Goal: Task Accomplishment & Management: Manage account settings

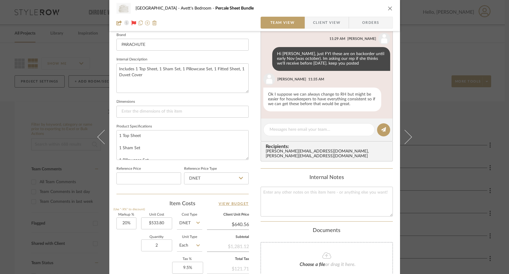
click at [390, 8] on icon "close" at bounding box center [390, 8] width 5 height 5
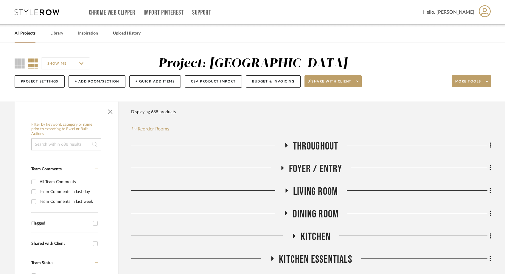
click at [34, 12] on icon at bounding box center [37, 12] width 45 height 6
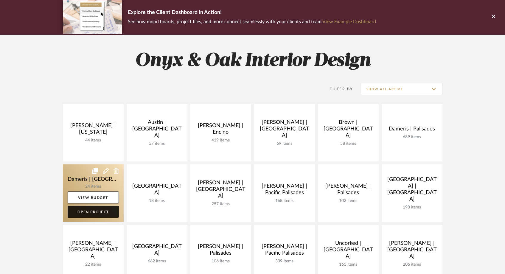
click at [85, 212] on link "Open Project" at bounding box center [93, 212] width 51 height 12
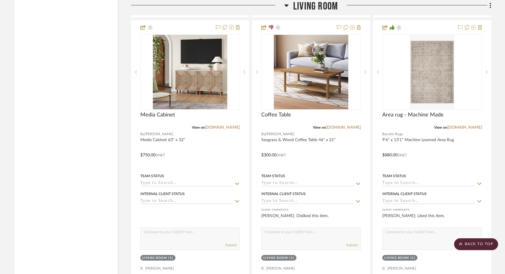
scroll to position [1550, 0]
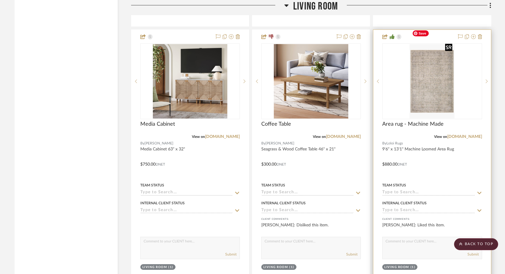
click at [435, 82] on img "0" at bounding box center [431, 81] width 45 height 74
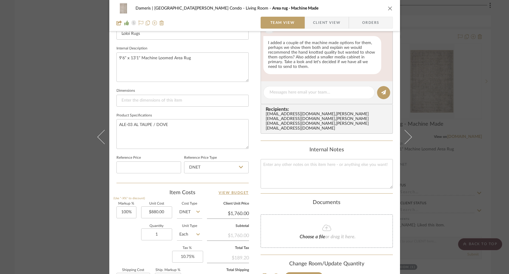
scroll to position [206, 0]
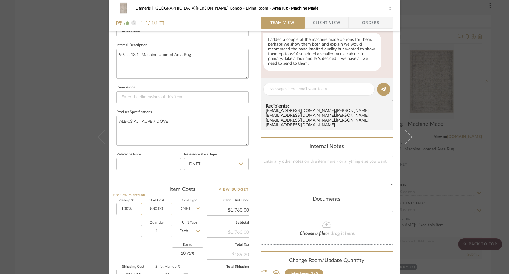
click at [166, 209] on input "880.00" at bounding box center [156, 209] width 31 height 12
type input "$957.00"
click at [124, 229] on div "Quantity 1 Unit Type Each" at bounding box center [159, 231] width 86 height 21
type input "$1,914.00"
type input "$229.68"
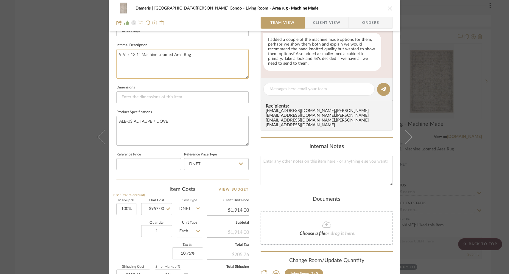
click at [196, 57] on textarea "9'6" x 13'1" Machine Loomed Area Rug" at bounding box center [182, 63] width 132 height 29
type textarea "9'6" x 13'1" Machine Loomed Area Rug (includes rug pad)"
click at [202, 85] on fieldset "Dimensions" at bounding box center [182, 93] width 132 height 20
click at [71, 107] on div "Dameris | [GEOGRAPHIC_DATA][PERSON_NAME] Condo Living Room Area rug - Machine M…" at bounding box center [254, 137] width 509 height 274
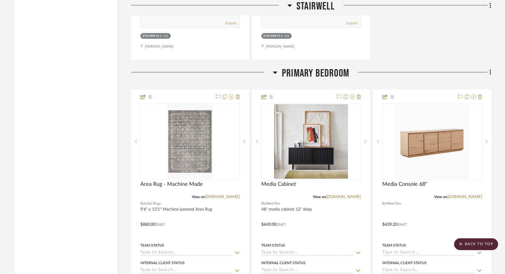
scroll to position [2368, 0]
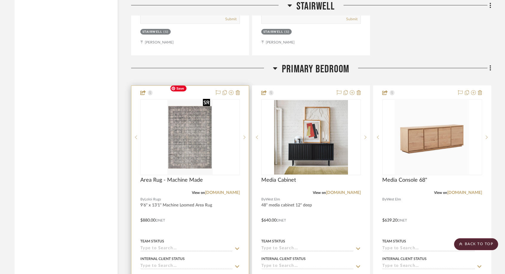
click at [176, 135] on img "0" at bounding box center [189, 137] width 45 height 74
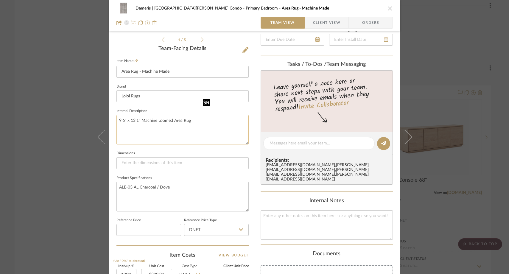
scroll to position [141, 0]
click at [201, 116] on textarea "9'6" x 13'1" Machine Loomed Area Rug" at bounding box center [182, 128] width 132 height 29
click at [202, 119] on textarea "9'6" x 13'1" Machine Loomed Area Rug" at bounding box center [182, 128] width 132 height 29
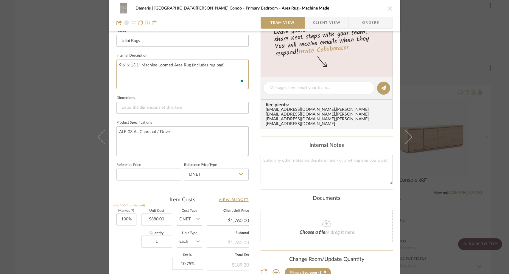
scroll to position [201, 0]
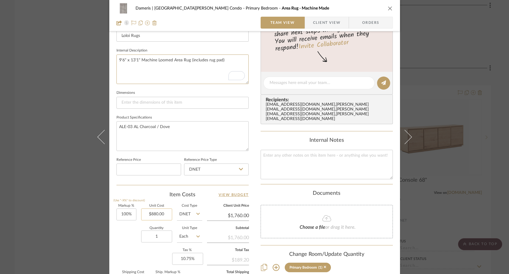
type textarea "9'6" x 13'1" Machine Loomed Area Rug (includes rug pad)"
type input "880.00"
click at [164, 214] on input "880.00" at bounding box center [156, 214] width 31 height 12
type input "$957.00"
click at [132, 257] on div "Markup % (Use "-X%" to discount) 100% Unit Cost $957.00 Cost Type DNET Client U…" at bounding box center [182, 247] width 132 height 87
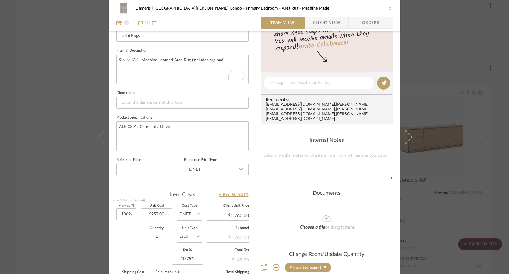
type input "$1,914.00"
type input "$229.68"
click at [65, 113] on div "Dameris | [GEOGRAPHIC_DATA][PERSON_NAME] Condo Primary Bedroom Area Rug - Machi…" at bounding box center [254, 137] width 509 height 274
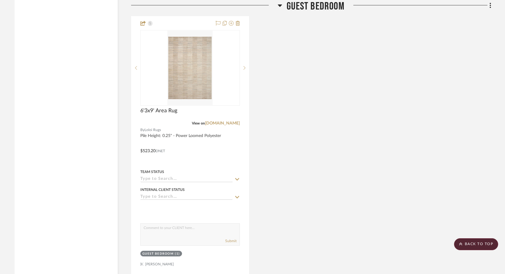
scroll to position [2986, 0]
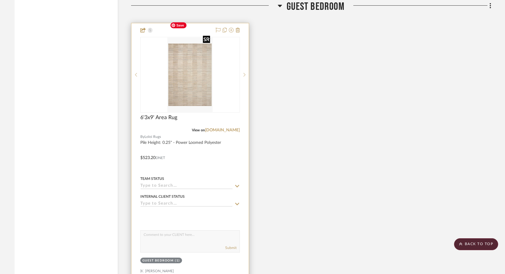
click at [186, 68] on img "0" at bounding box center [189, 75] width 45 height 74
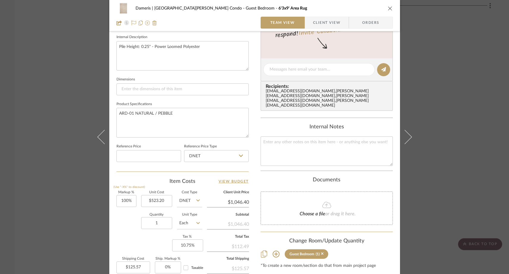
scroll to position [226, 0]
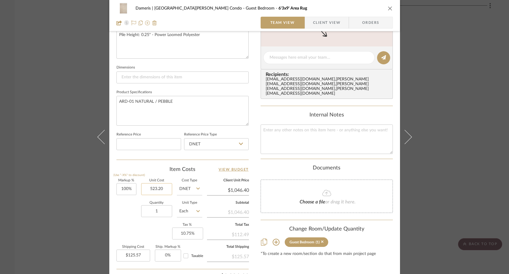
click at [166, 188] on input "523.20" at bounding box center [156, 189] width 31 height 12
type input "$567.00"
click at [116, 227] on div "Markup % (Use "-X%" to discount) 100% Unit Cost $567.00 Cost Type DNET Client U…" at bounding box center [182, 222] width 132 height 87
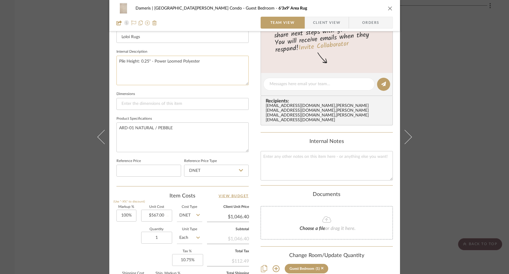
scroll to position [198, 0]
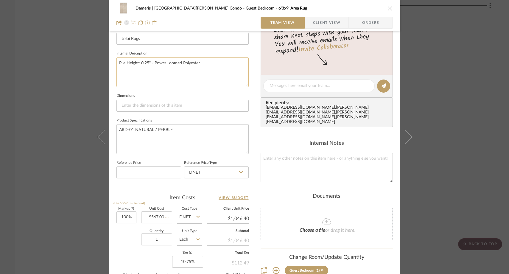
type input "$1,134.00"
type input "$136.08"
click at [210, 63] on textarea "Pile Height: 0.25" - Power Loomed Polyester" at bounding box center [182, 71] width 132 height 29
type textarea "Pile Height: 0.25" - Power Loomed Polyester (includes rug pad)"
click at [146, 92] on fieldset "Dimensions" at bounding box center [182, 102] width 132 height 20
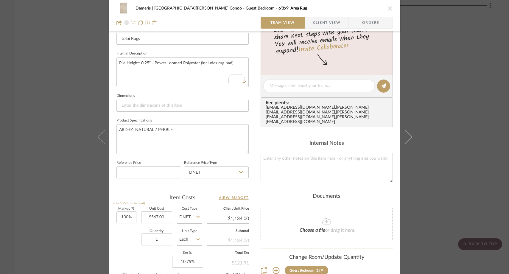
click at [62, 93] on div "Dameris | [GEOGRAPHIC_DATA][PERSON_NAME] Condo Guest Bedroom 6'3x9' Area Rug Te…" at bounding box center [254, 137] width 509 height 274
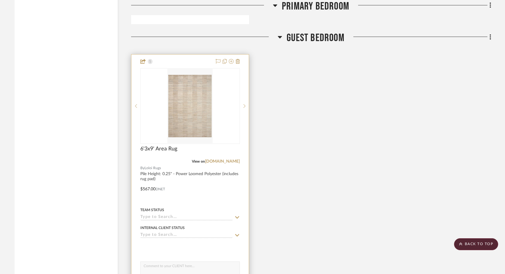
scroll to position [2950, 0]
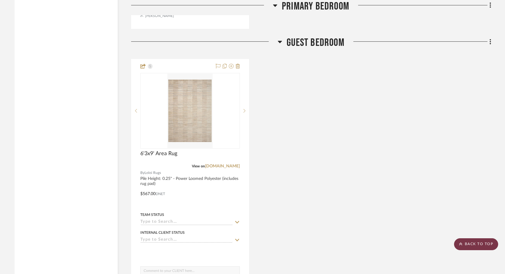
click at [480, 250] on scroll-to-top-button "BACK TO TOP" at bounding box center [476, 244] width 44 height 12
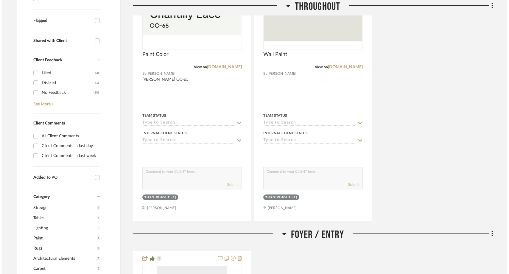
scroll to position [0, 0]
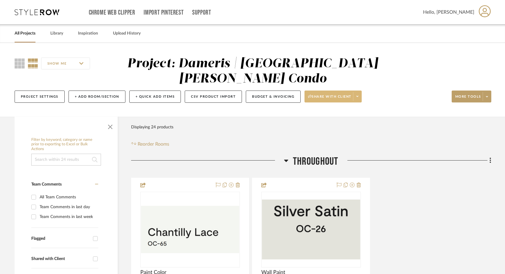
click at [359, 92] on span at bounding box center [357, 96] width 8 height 9
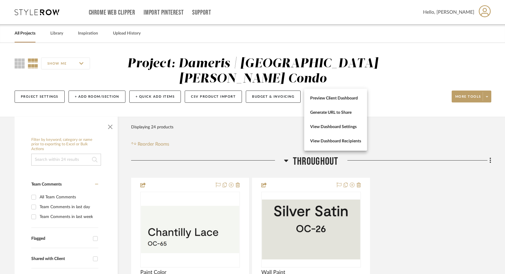
click at [273, 80] on div at bounding box center [252, 137] width 505 height 274
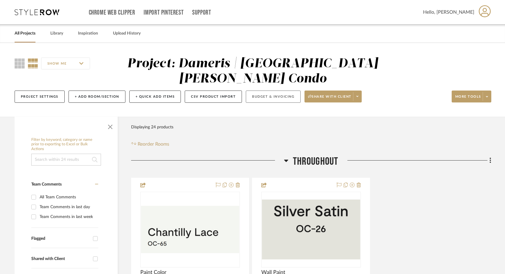
click at [272, 91] on button "Budget & Invoicing" at bounding box center [273, 97] width 55 height 12
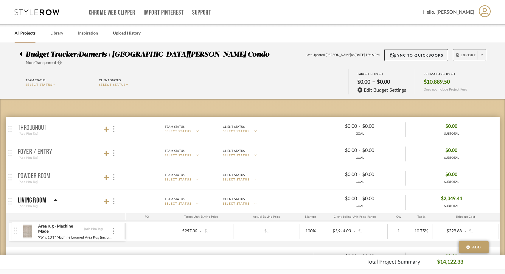
click at [482, 55] on icon at bounding box center [482, 54] width 2 height 1
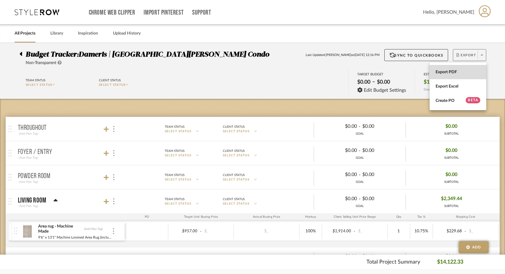
click at [463, 67] on button "Export PDF" at bounding box center [457, 72] width 57 height 14
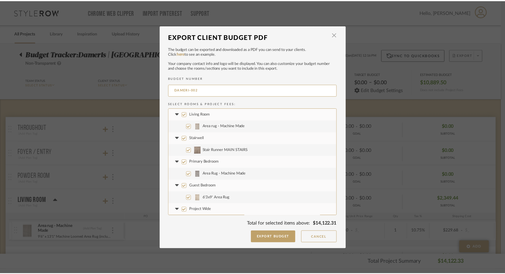
scroll to position [36, 0]
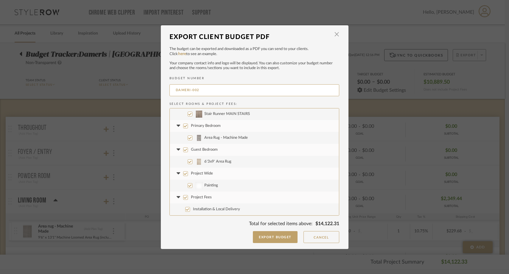
click at [185, 175] on input "Project Wide" at bounding box center [185, 173] width 5 height 5
checkbox input "false"
click at [184, 199] on input "Project Fees" at bounding box center [185, 197] width 5 height 5
checkbox input "false"
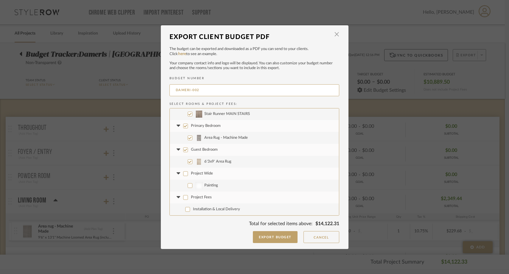
checkbox input "false"
click at [282, 237] on button "Export Budget" at bounding box center [275, 237] width 45 height 12
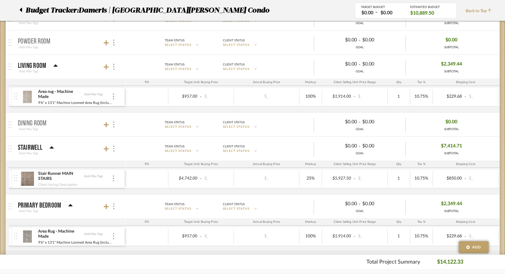
scroll to position [88, 0]
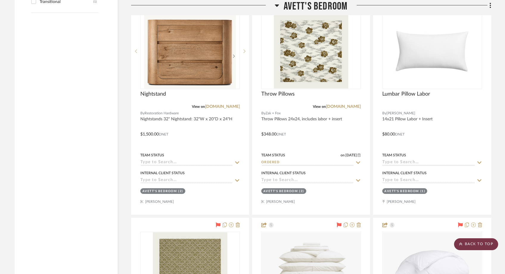
click at [470, 242] on scroll-to-top-button "BACK TO TOP" at bounding box center [476, 244] width 44 height 12
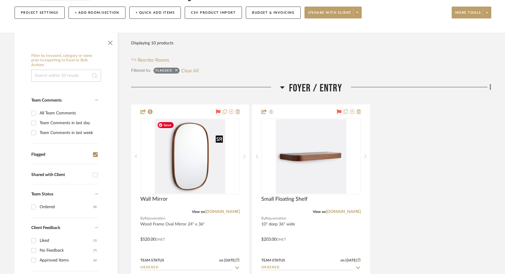
scroll to position [69, 0]
